Goal: Check status: Check status

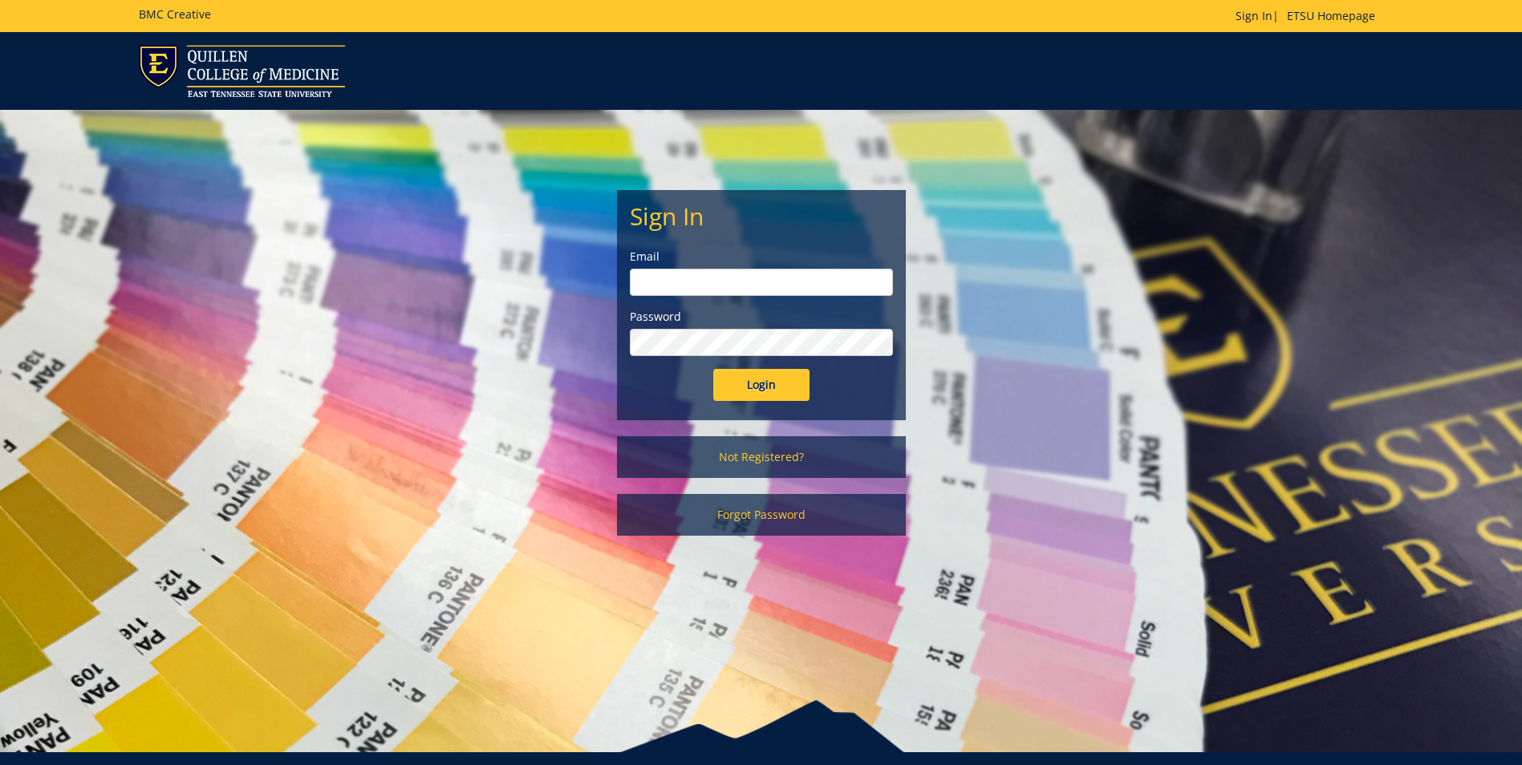
click at [639, 282] on input "email" at bounding box center [761, 282] width 263 height 27
type input "[EMAIL_ADDRESS][DOMAIN_NAME]"
click at [713, 369] on input "Login" at bounding box center [761, 385] width 96 height 32
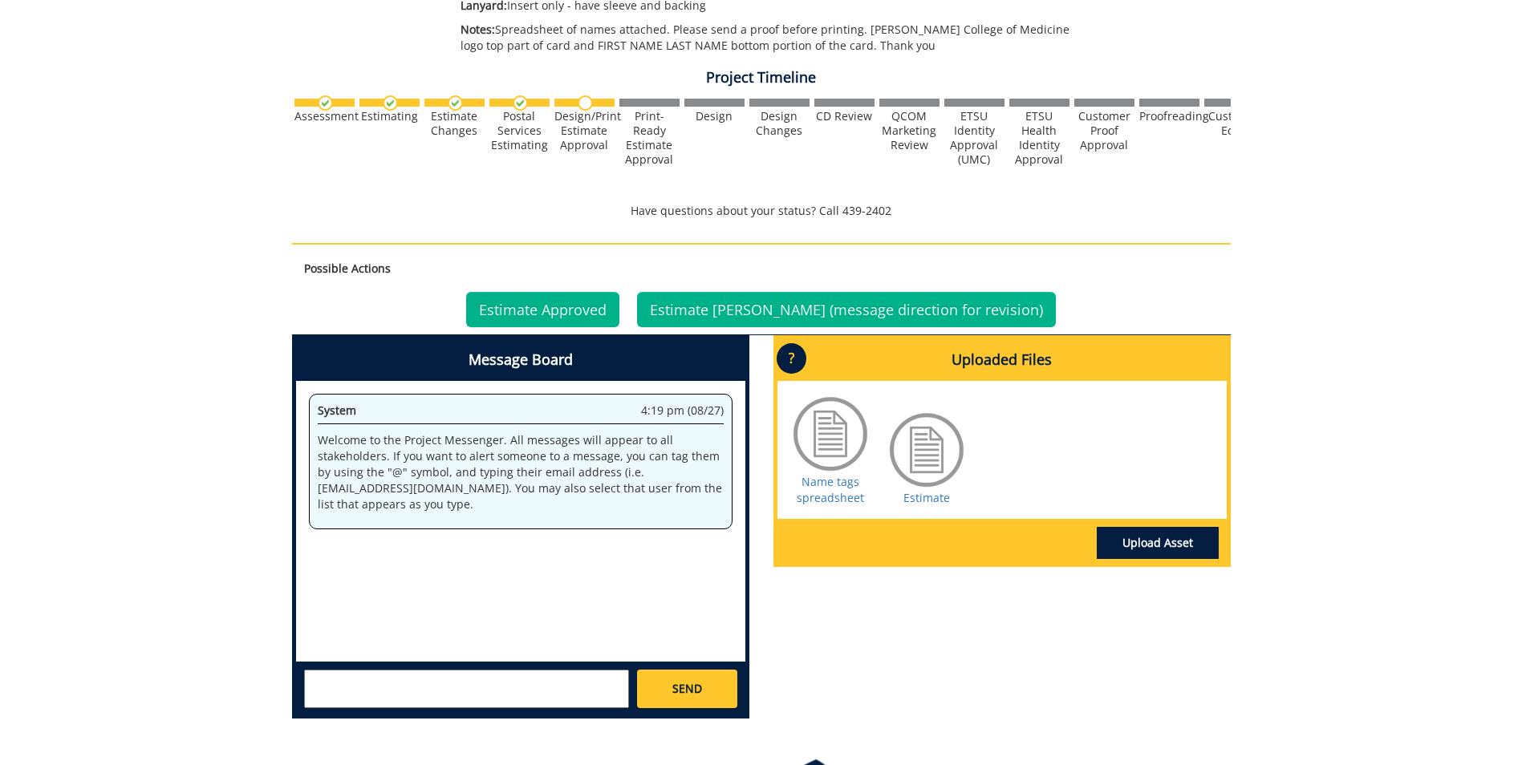
scroll to position [499, 0]
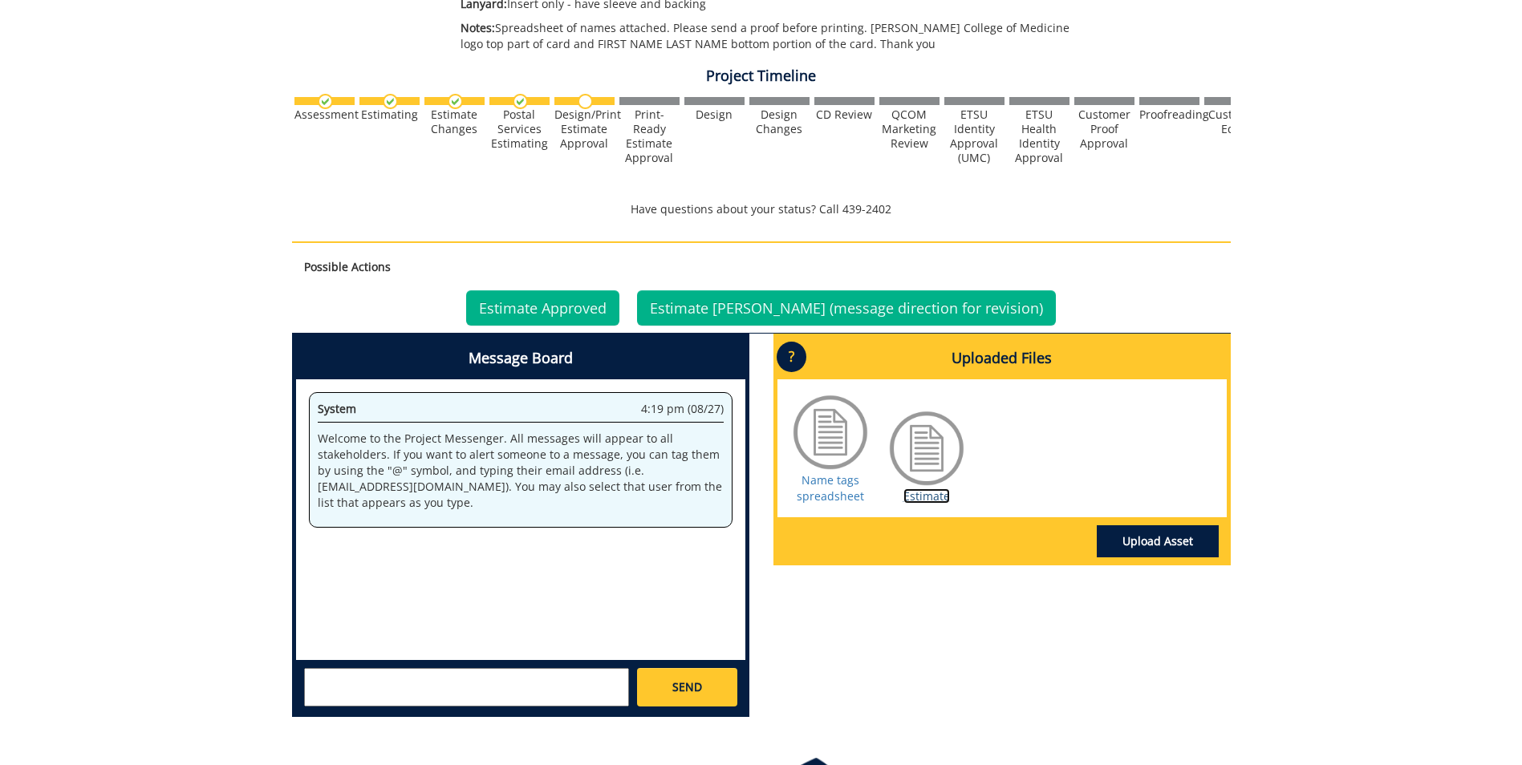
click at [927, 493] on link "Estimate" at bounding box center [926, 496] width 47 height 15
click at [578, 307] on link "Estimate Approved" at bounding box center [542, 307] width 153 height 35
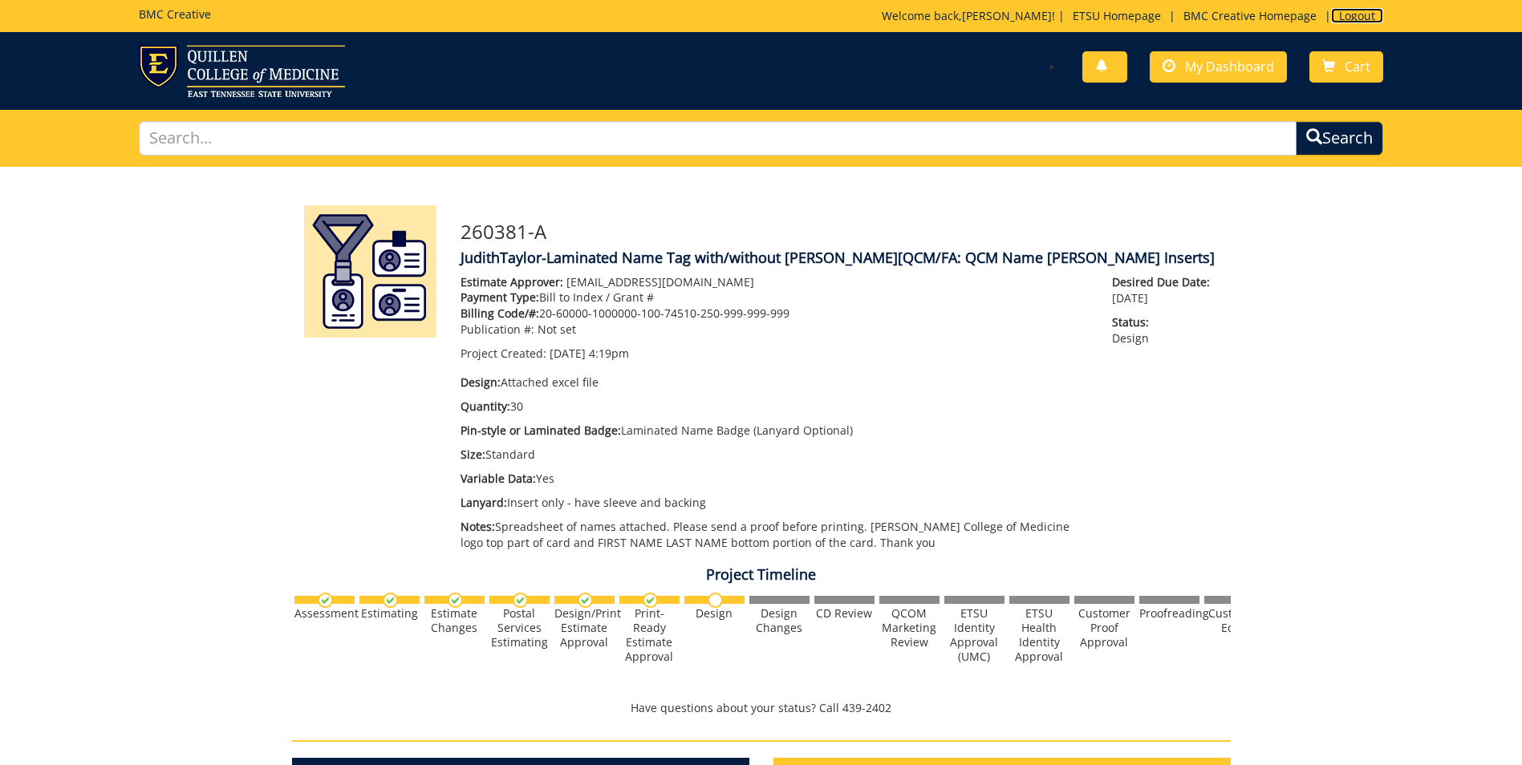
click at [1365, 12] on link "Logout" at bounding box center [1357, 15] width 52 height 15
